Goal: Check status: Check status

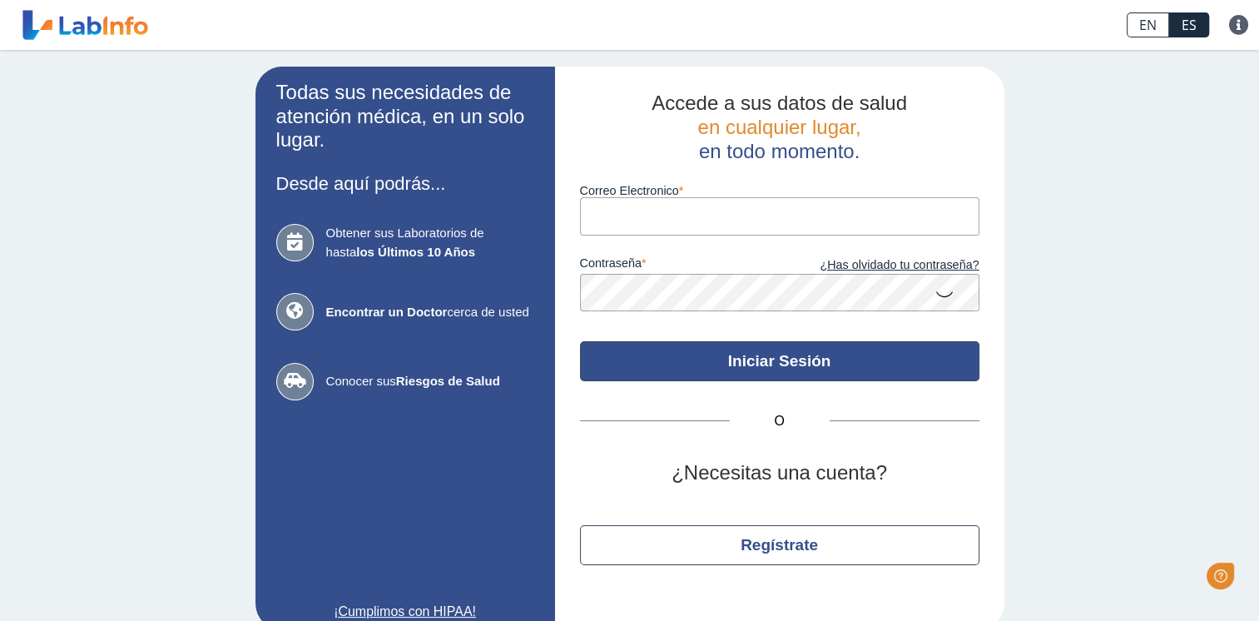
type input "[EMAIL_ADDRESS][DOMAIN_NAME]"
click at [753, 356] on button "Iniciar Sesión" at bounding box center [779, 361] width 399 height 40
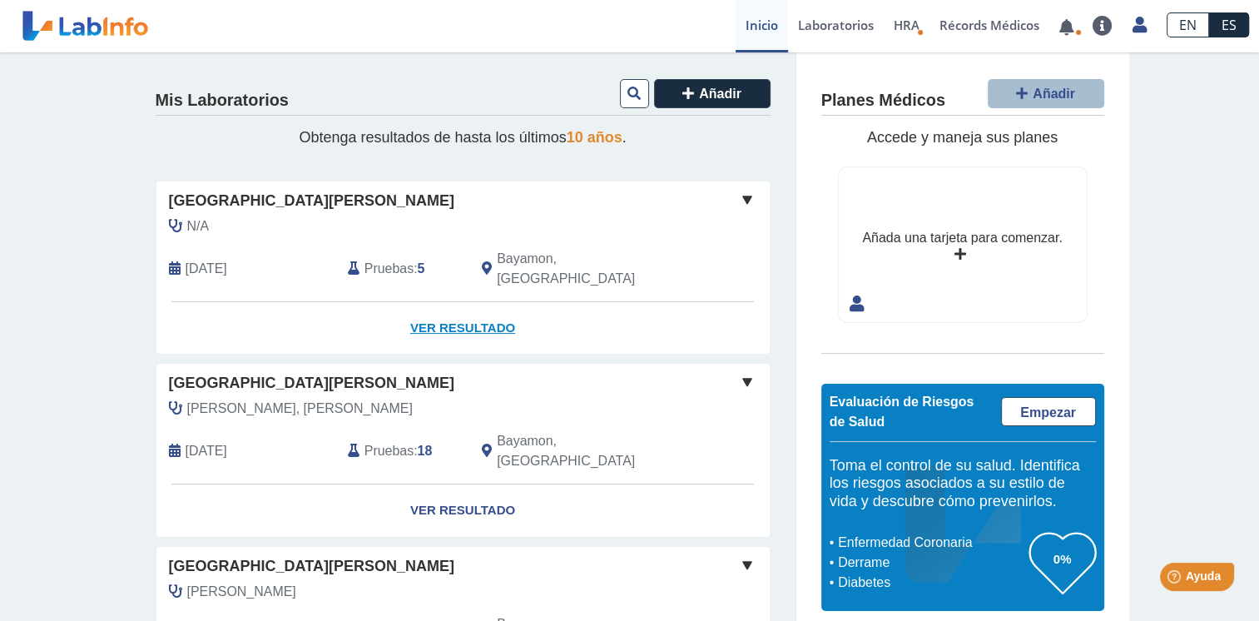
click at [483, 304] on link "Ver Resultado" at bounding box center [462, 328] width 613 height 52
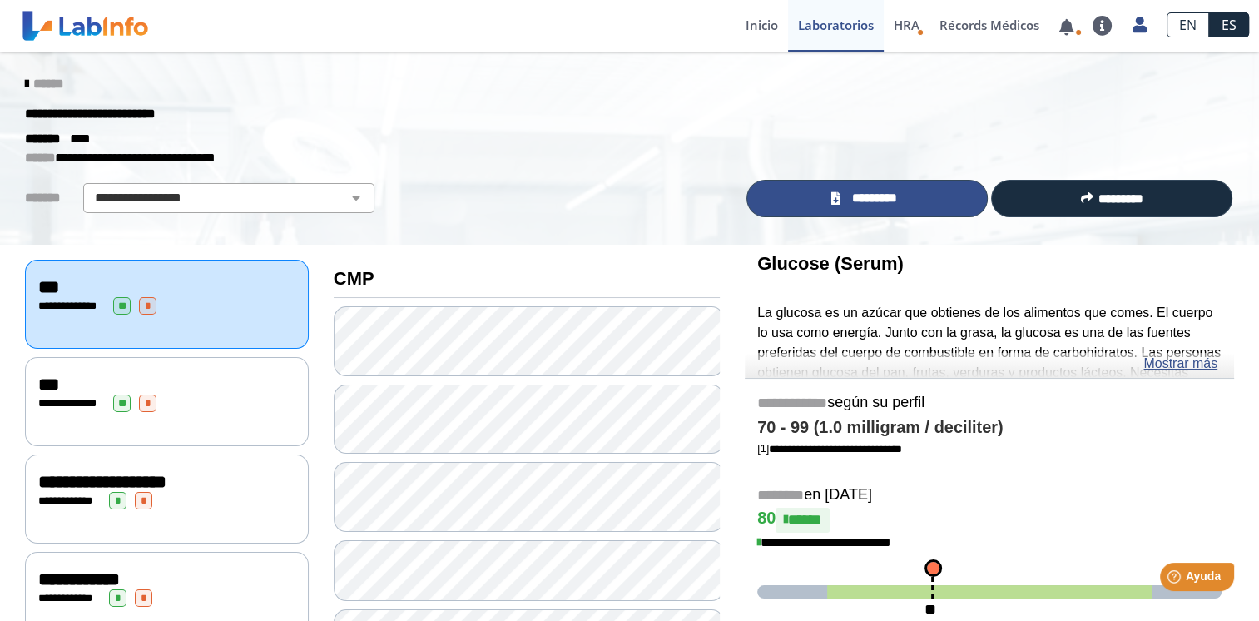
click at [875, 195] on span "*********" at bounding box center [873, 198] width 57 height 19
